Goal: Transaction & Acquisition: Purchase product/service

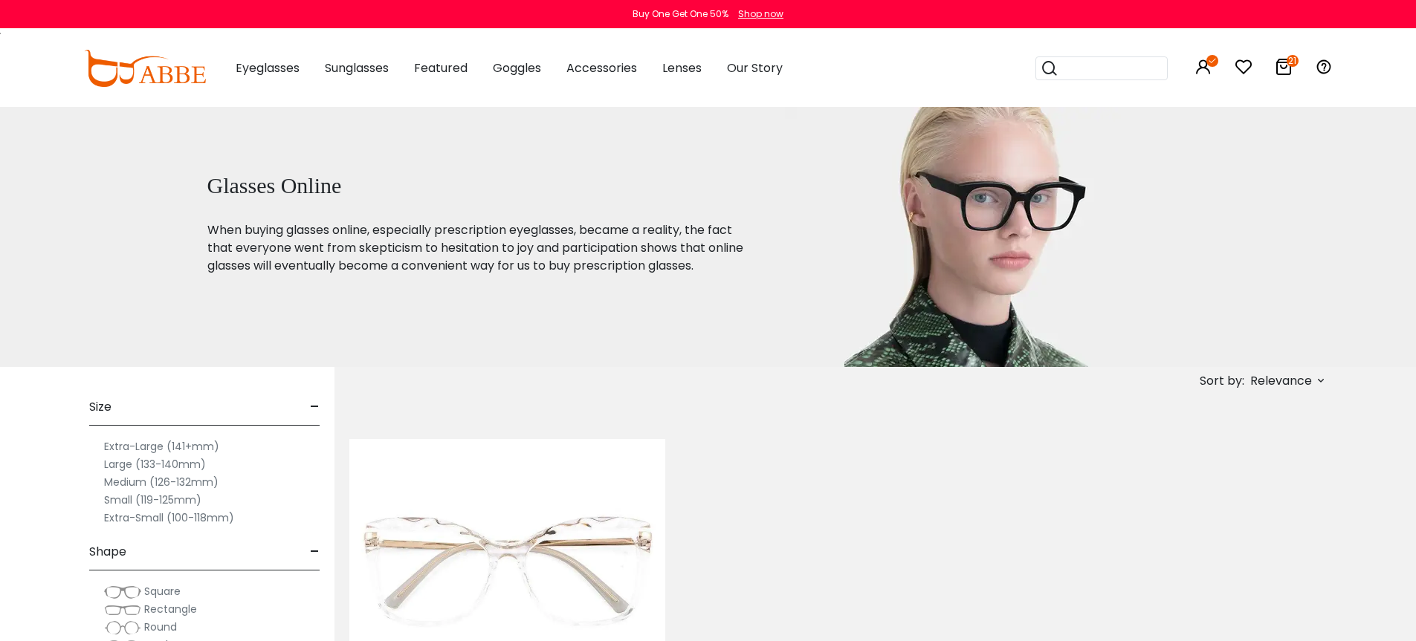
scroll to position [24, 0]
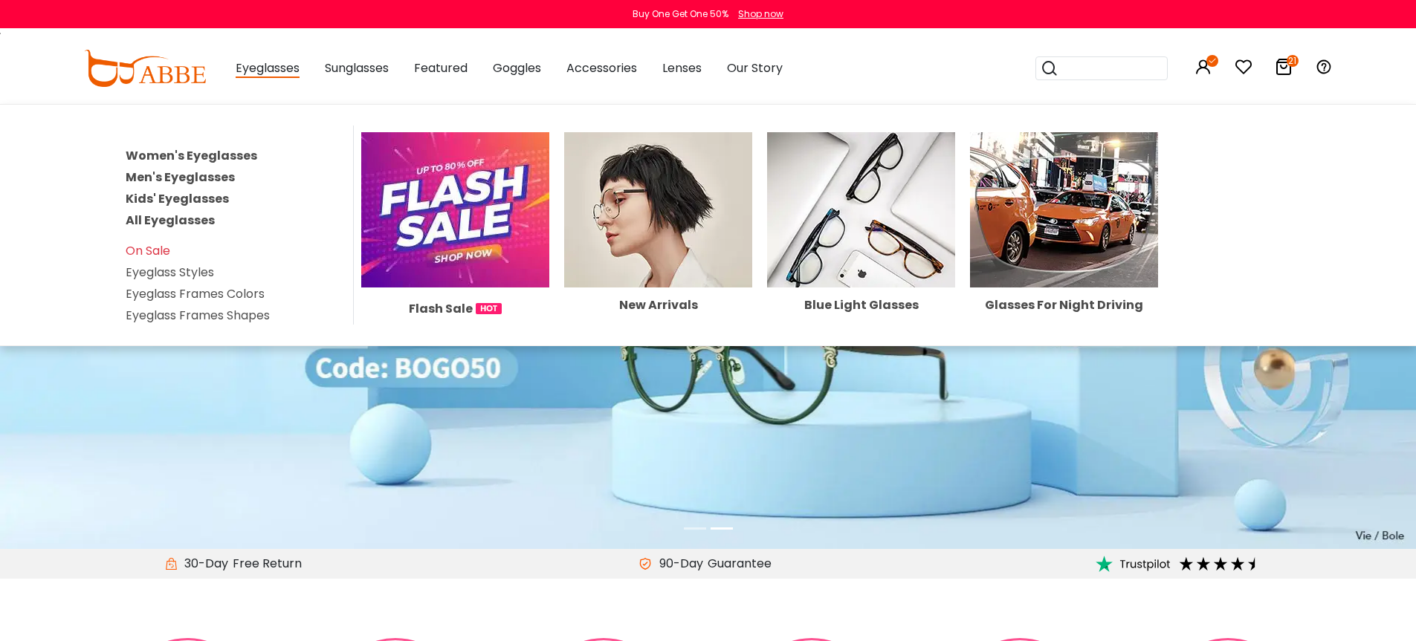
click at [655, 185] on img at bounding box center [658, 209] width 188 height 155
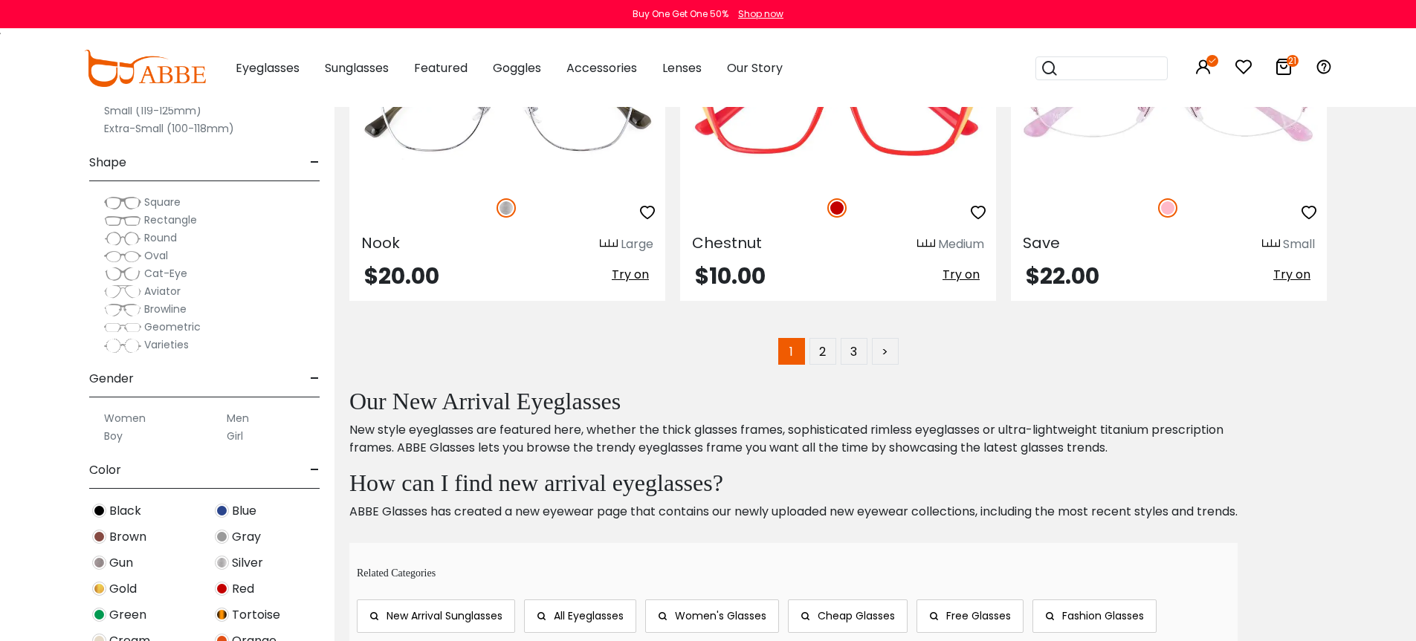
scroll to position [7533, 0]
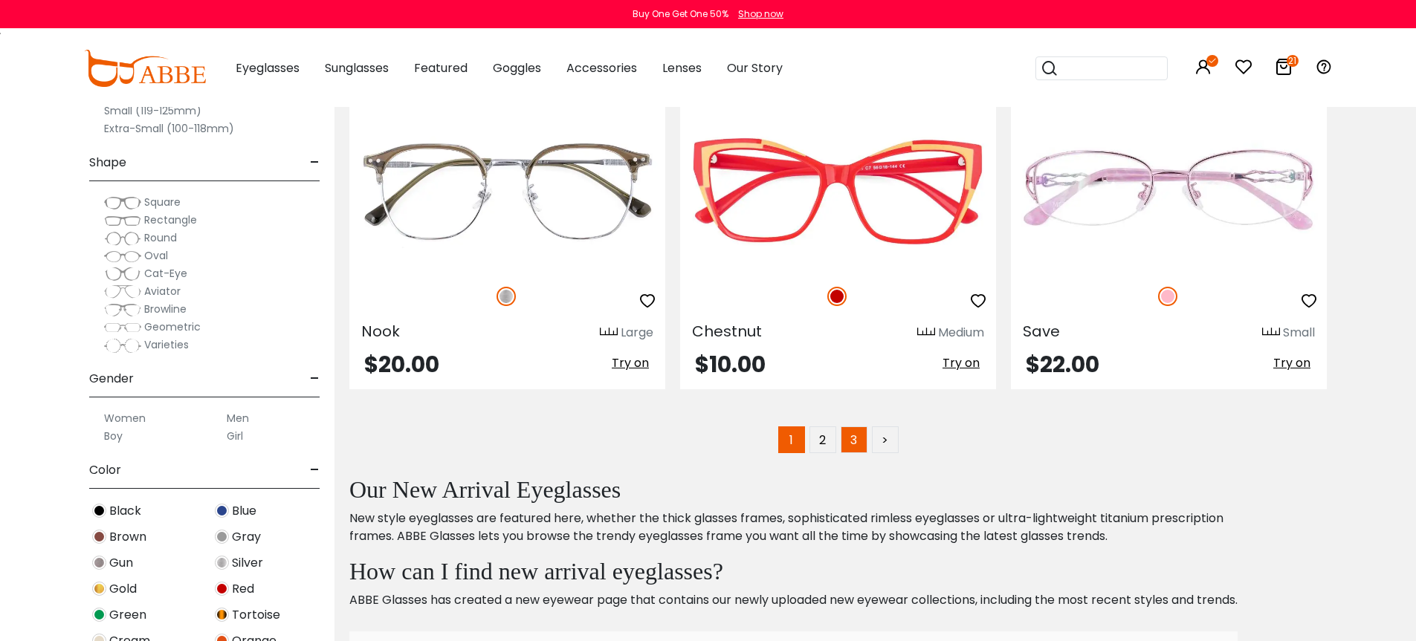
click at [855, 440] on link "3" at bounding box center [853, 440] width 27 height 27
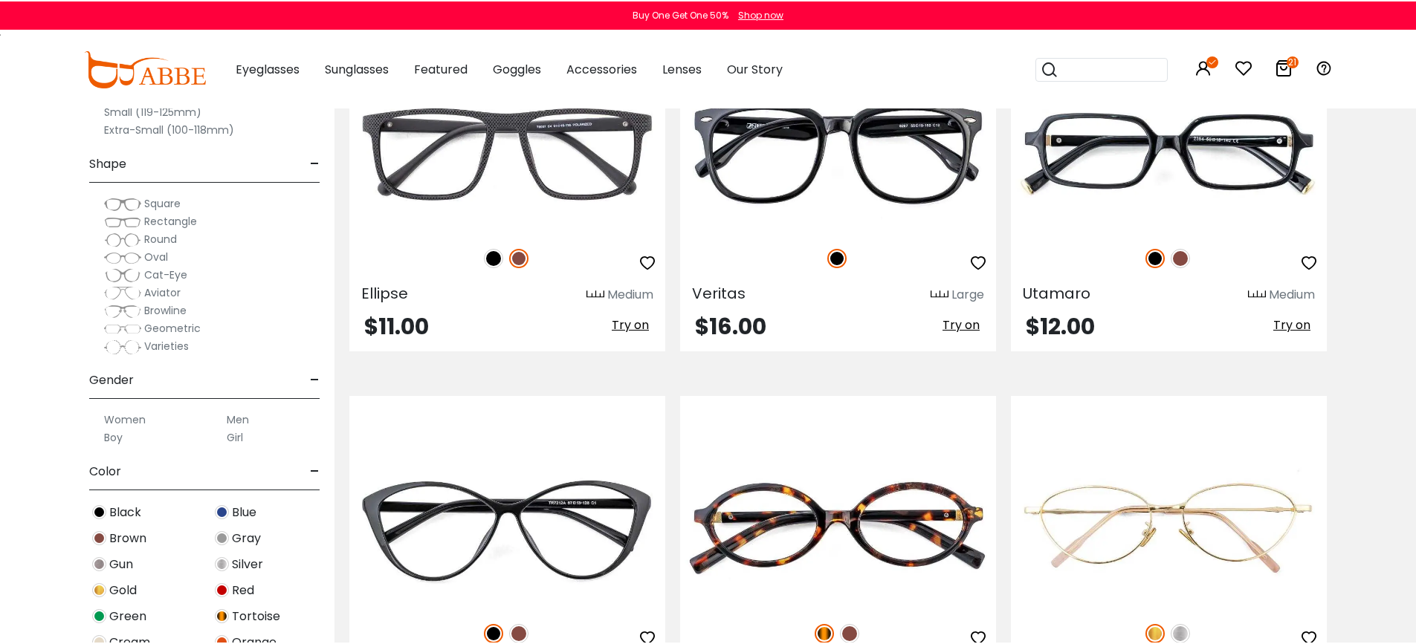
scroll to position [6546, 0]
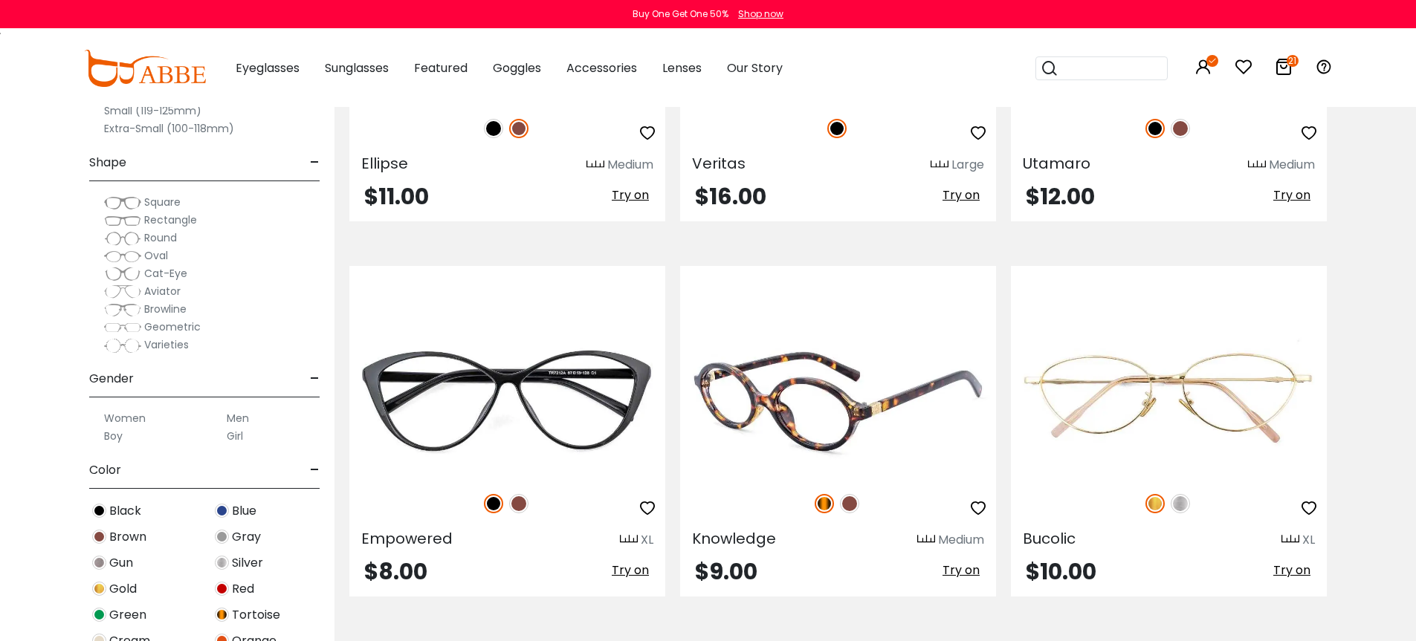
click at [873, 411] on img at bounding box center [838, 399] width 316 height 158
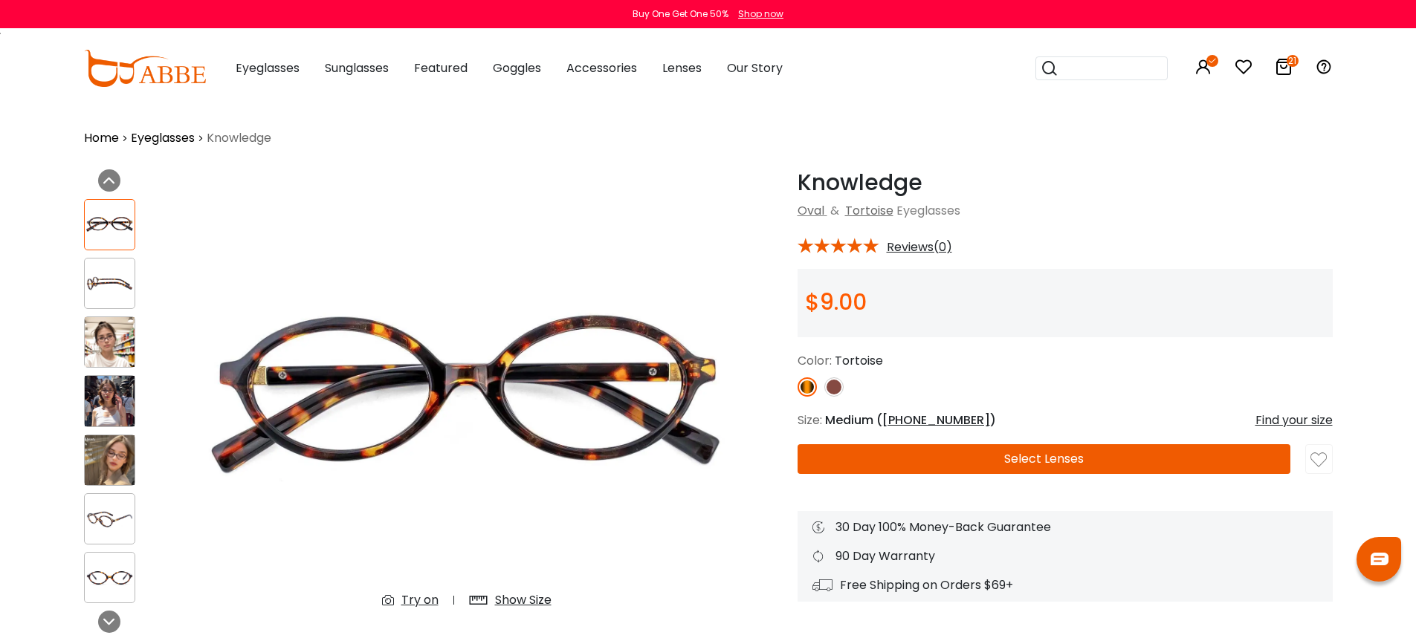
click at [99, 349] on img at bounding box center [110, 342] width 50 height 50
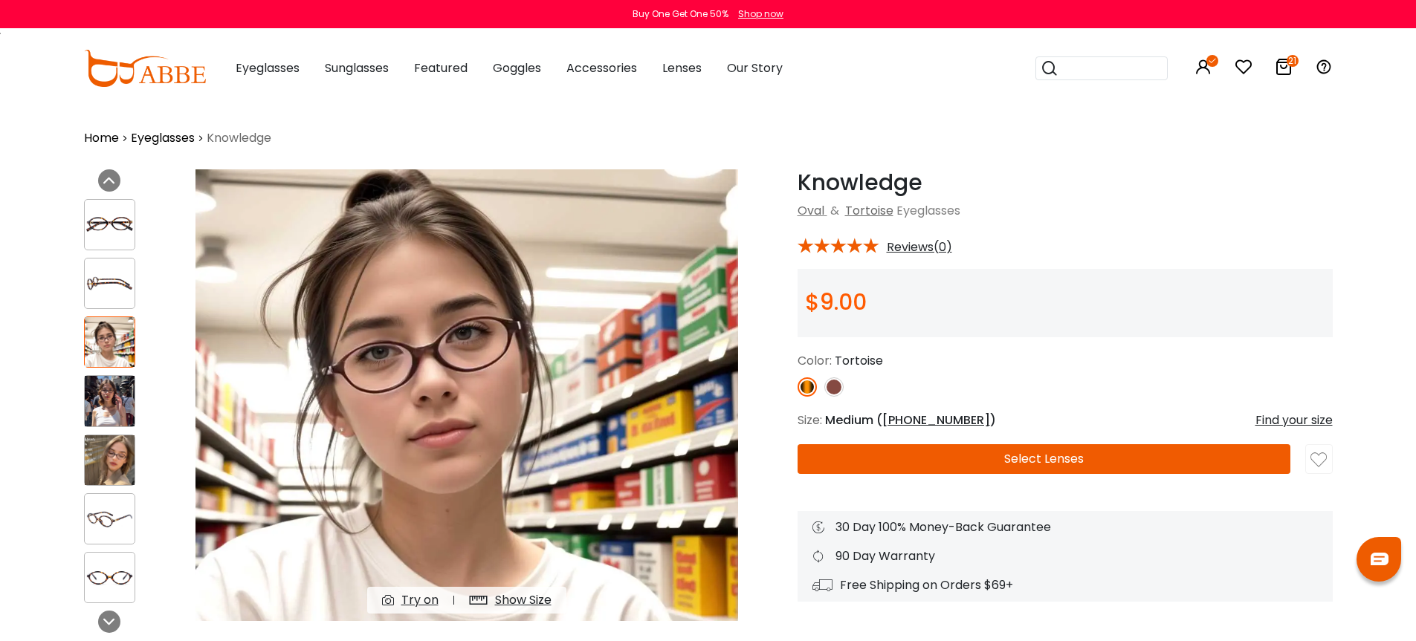
click at [114, 411] on img at bounding box center [110, 401] width 50 height 50
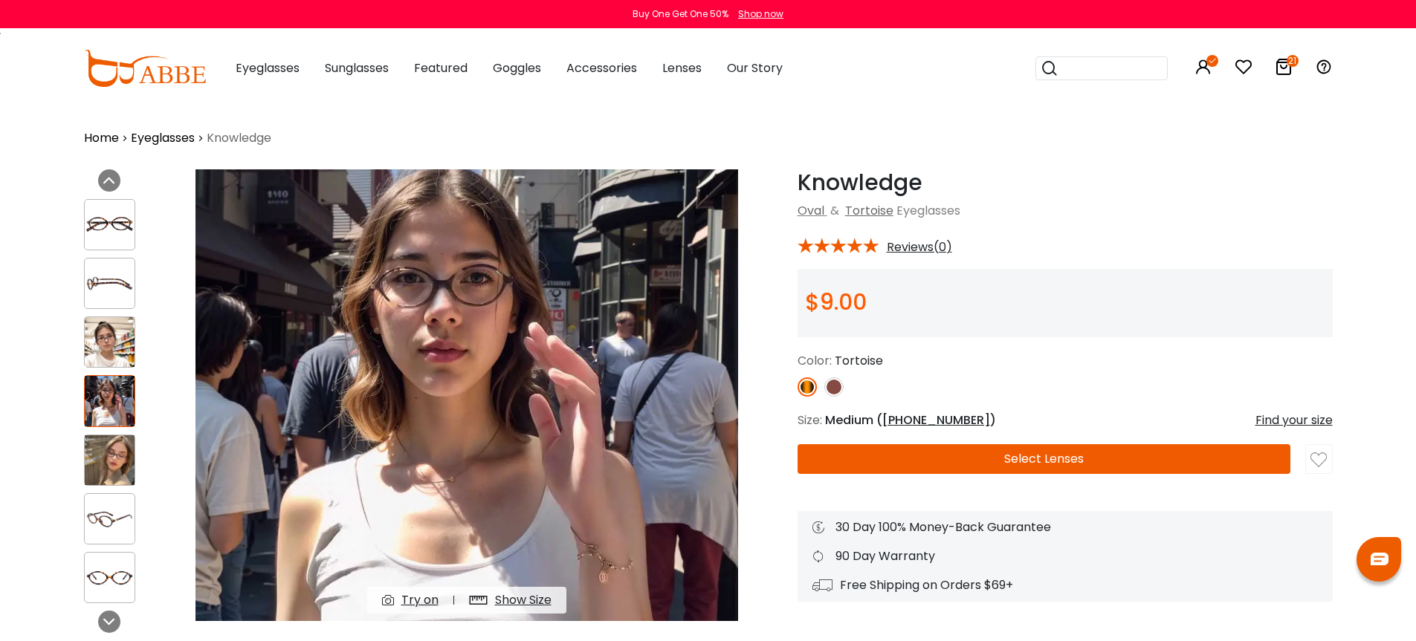
click at [110, 444] on img at bounding box center [110, 460] width 50 height 50
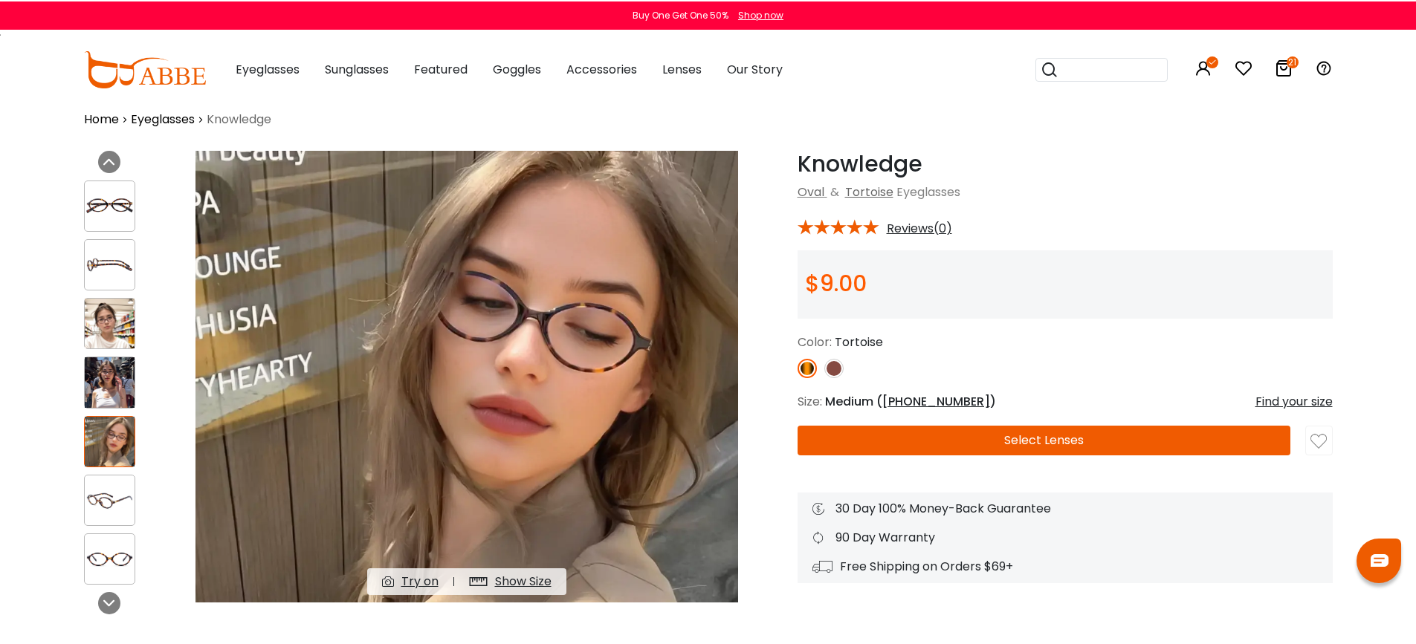
scroll to position [22, 0]
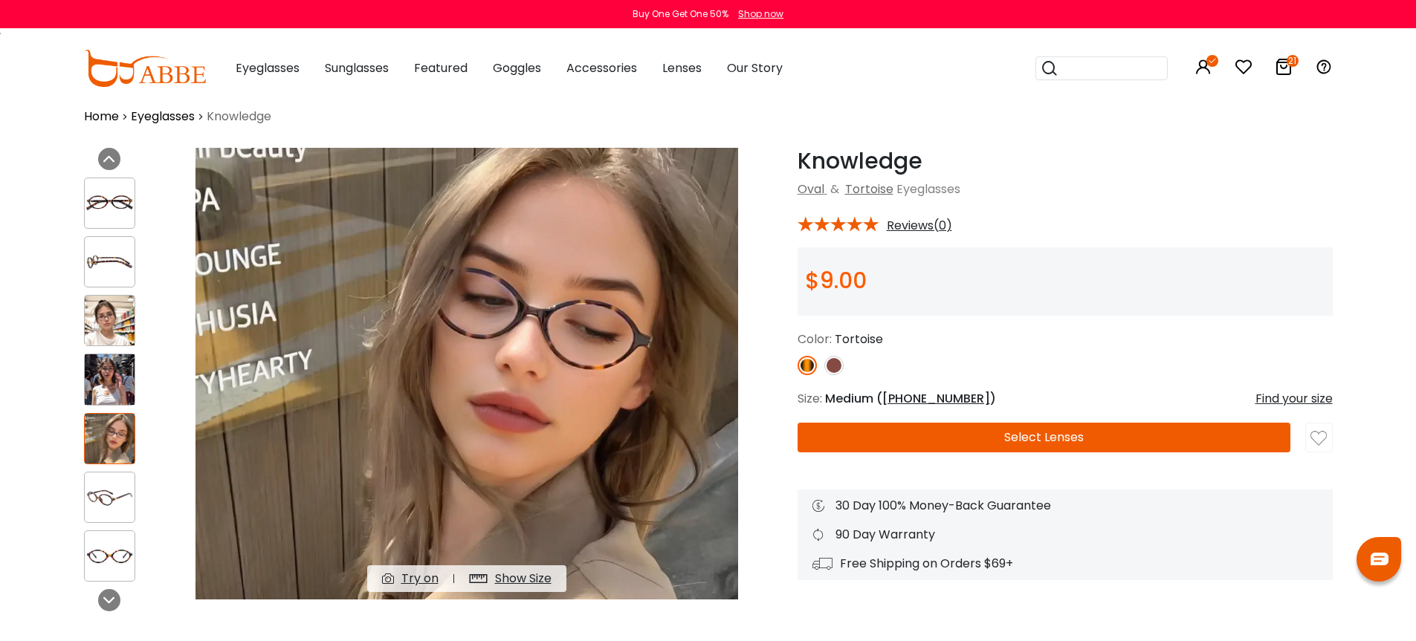
click at [117, 490] on img at bounding box center [110, 497] width 50 height 25
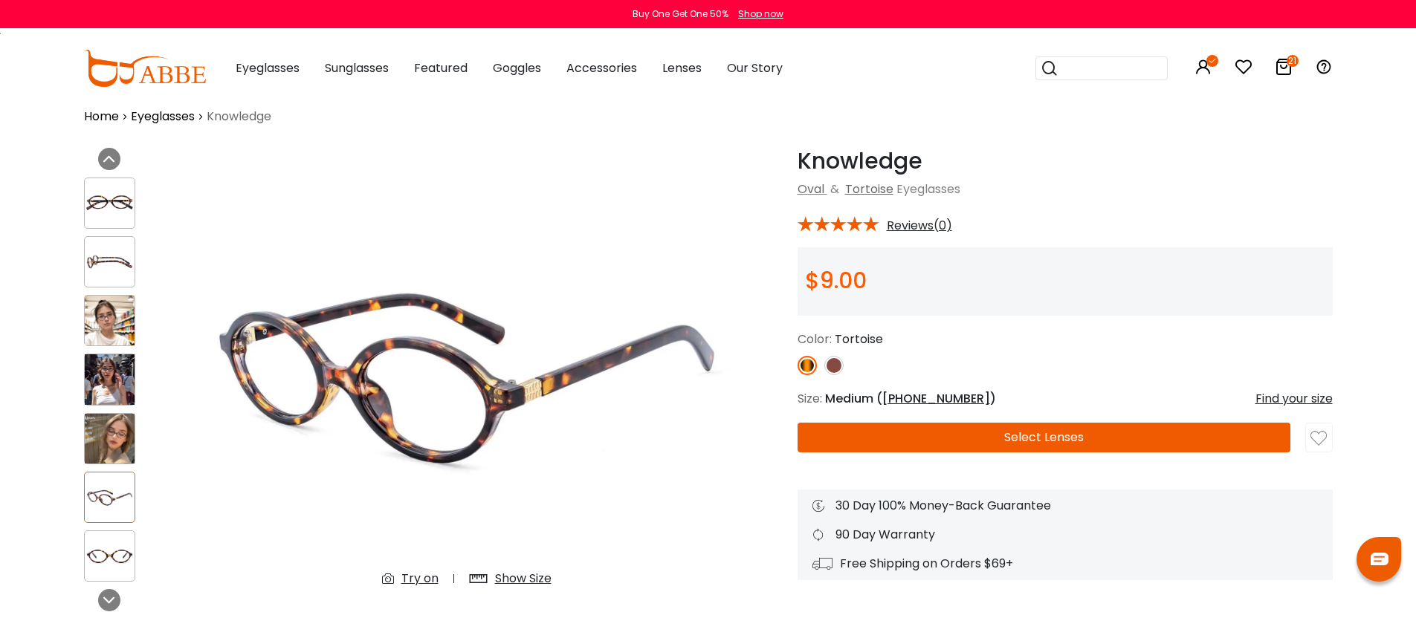
click at [838, 363] on img at bounding box center [833, 365] width 19 height 19
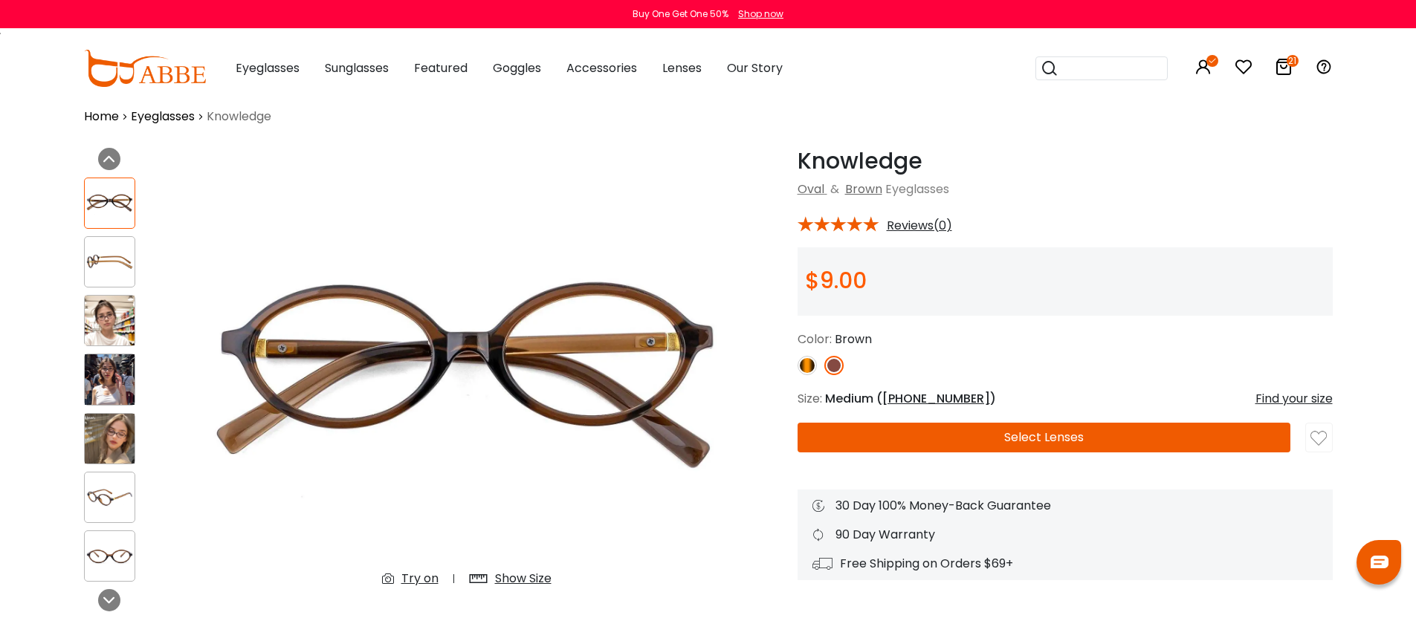
click at [810, 366] on img at bounding box center [806, 365] width 19 height 19
